Goal: Information Seeking & Learning: Learn about a topic

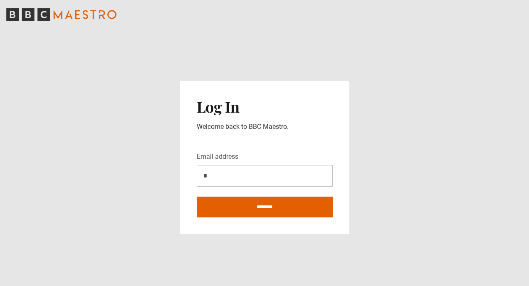
type input "**********"
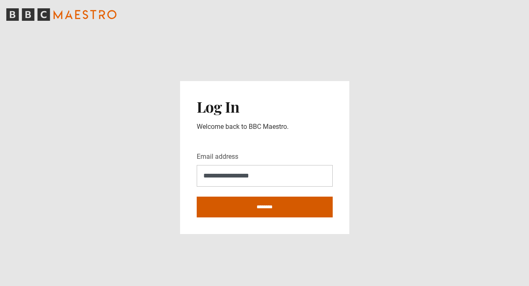
click at [235, 211] on input "********" at bounding box center [265, 207] width 136 height 21
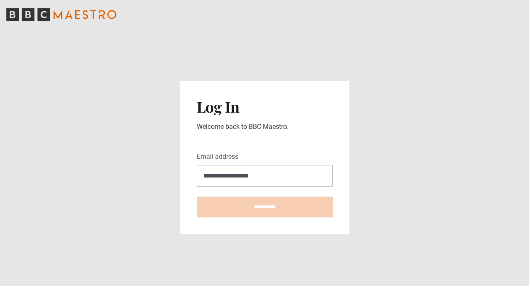
type input "**********"
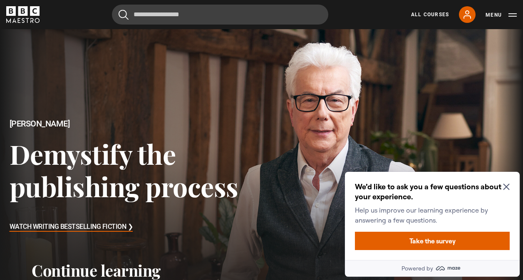
click at [508, 188] on icon "Close Maze Prompt" at bounding box center [506, 186] width 7 height 7
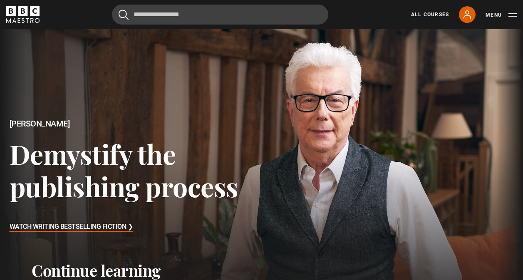
click at [432, 16] on link "All Courses" at bounding box center [430, 14] width 38 height 7
click at [430, 14] on link "All Courses" at bounding box center [430, 14] width 38 height 7
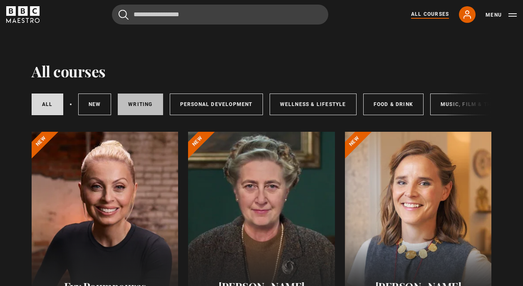
click at [137, 111] on link "Writing" at bounding box center [140, 105] width 45 height 22
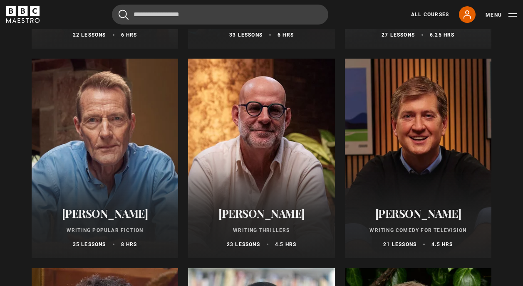
scroll to position [499, 0]
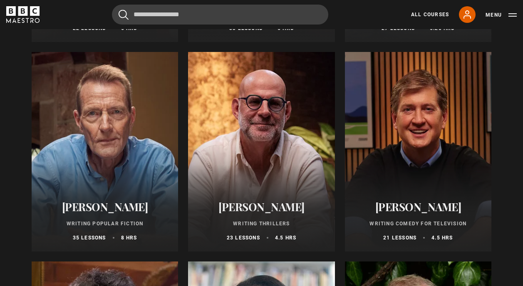
click at [115, 137] on div at bounding box center [105, 152] width 146 height 200
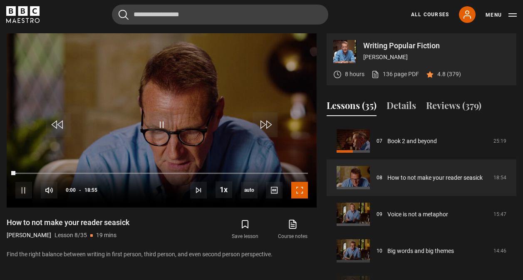
click at [298, 192] on span "Video Player" at bounding box center [299, 190] width 17 height 17
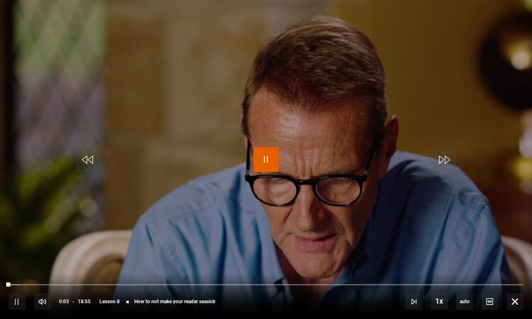
click at [264, 158] on span "Video Player" at bounding box center [266, 159] width 25 height 25
click at [275, 273] on div "10s Skip Back 10 seconds Play 10s Skip Forward 10 seconds Loaded : 3.52% 00:03 …" at bounding box center [266, 296] width 532 height 46
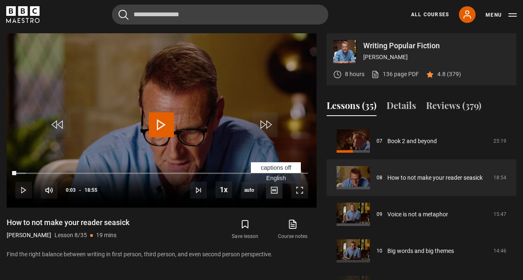
click at [275, 185] on span "Video Player" at bounding box center [274, 190] width 17 height 17
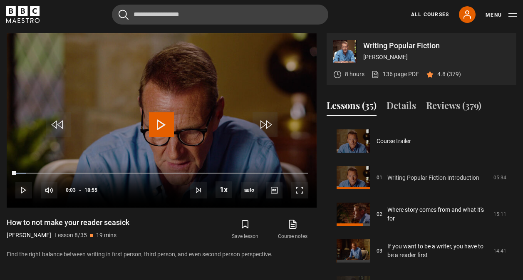
click at [469, 178] on link "Writing Popular Fiction Introduction" at bounding box center [433, 177] width 92 height 9
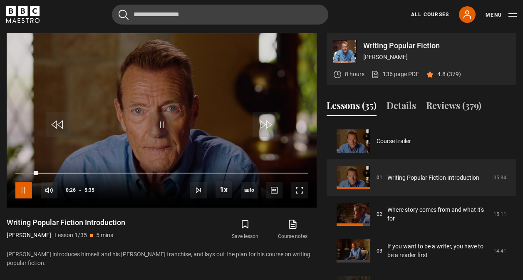
click at [25, 188] on span "Video Player" at bounding box center [23, 190] width 17 height 17
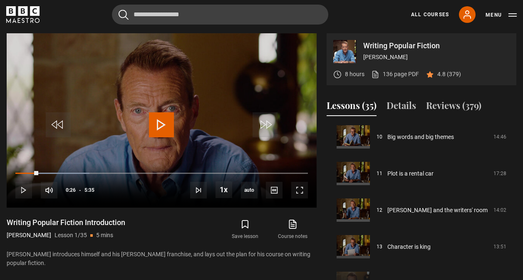
scroll to position [396, 0]
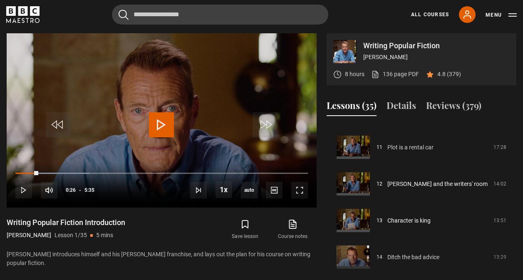
click at [419, 149] on link "Plot is a rental car" at bounding box center [410, 147] width 46 height 9
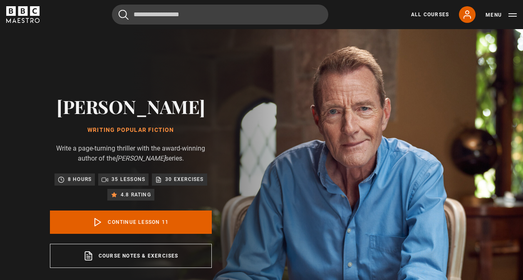
drag, startPoint x: 0, startPoint y: 0, endPoint x: 299, endPoint y: 191, distance: 355.0
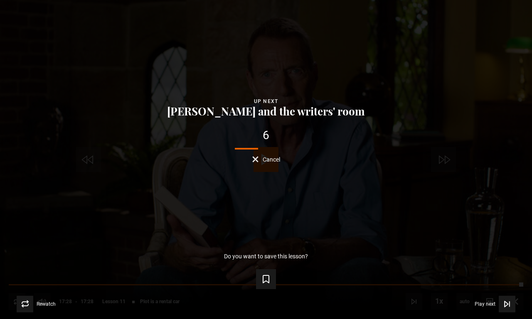
click at [273, 157] on span "Cancel" at bounding box center [271, 160] width 17 height 6
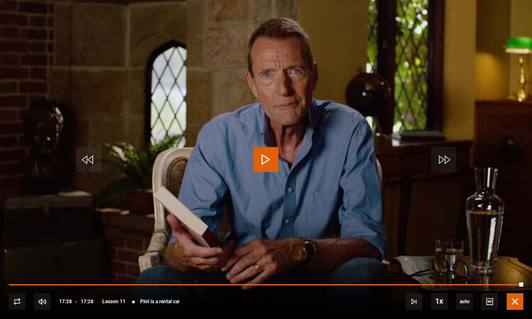
click at [516, 279] on span "Video Player" at bounding box center [515, 302] width 17 height 17
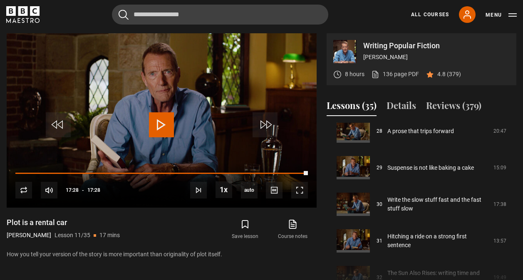
scroll to position [1048, 0]
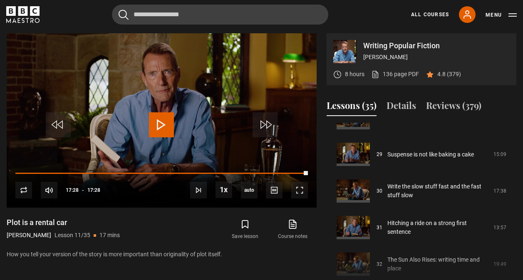
click at [519, 277] on div "Writing Popular Fiction Lee Child 8 hours 136 page PDF (opens in new tab) 4.8 (…" at bounding box center [261, 167] width 523 height 269
drag, startPoint x: 519, startPoint y: 277, endPoint x: 519, endPoint y: 267, distance: 10.0
click at [519, 267] on div "Writing Popular Fiction Lee Child 8 hours 136 page PDF (opens in new tab) 4.8 (…" at bounding box center [261, 167] width 523 height 269
click at [437, 225] on link "Hitching a ride on a strong first sentence" at bounding box center [437, 227] width 101 height 17
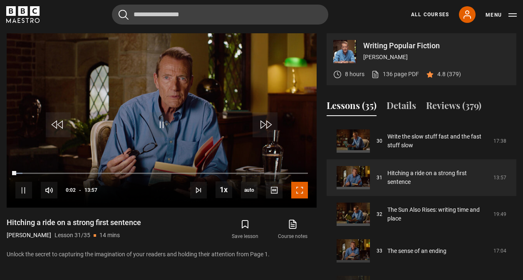
click at [297, 190] on span "Video Player" at bounding box center [299, 190] width 17 height 17
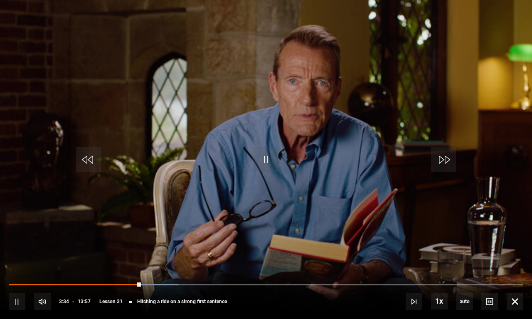
click at [299, 221] on video "Video Player" at bounding box center [266, 159] width 532 height 319
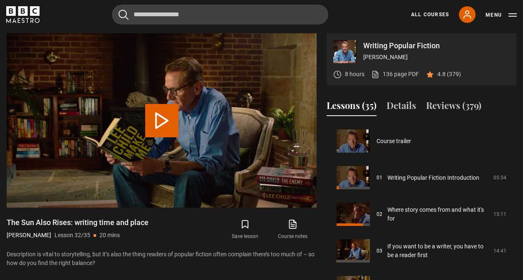
scroll to position [1134, 0]
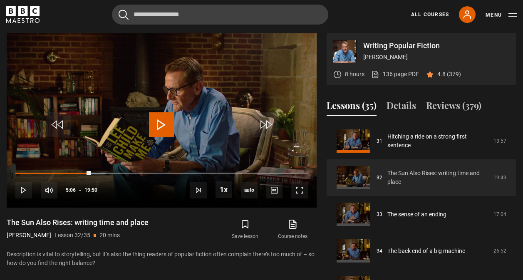
click at [467, 175] on link "The Sun Also Rises: writing time and place" at bounding box center [437, 177] width 101 height 17
